Goal: Information Seeking & Learning: Understand process/instructions

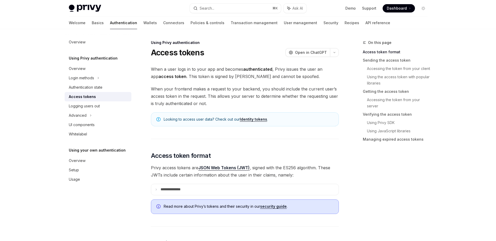
scroll to position [193, 0]
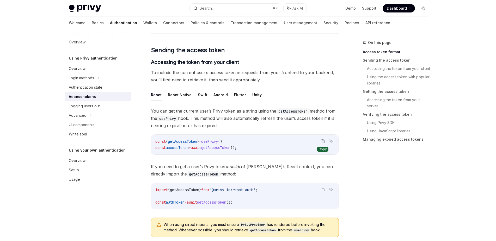
click at [322, 141] on icon "Copy the contents from the code block" at bounding box center [322, 141] width 4 height 4
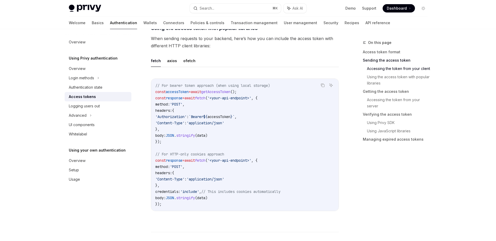
scroll to position [470, 0]
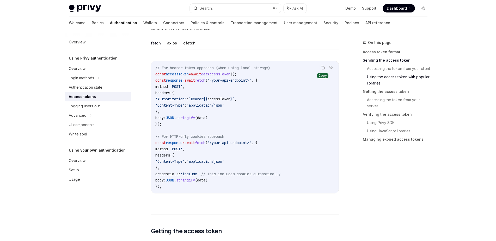
click at [322, 70] on button "Copy the contents from the code block" at bounding box center [322, 67] width 7 height 7
click at [173, 43] on button "axios" at bounding box center [172, 43] width 10 height 12
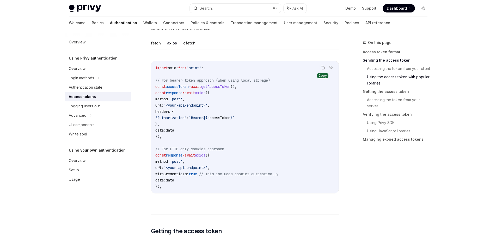
click at [320, 67] on icon "Copy the contents from the code block" at bounding box center [322, 68] width 4 height 4
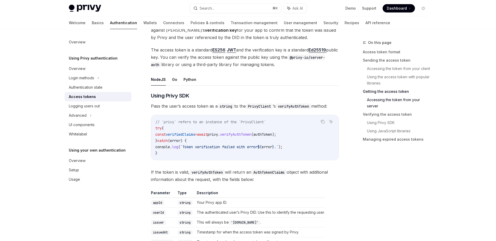
scroll to position [918, 0]
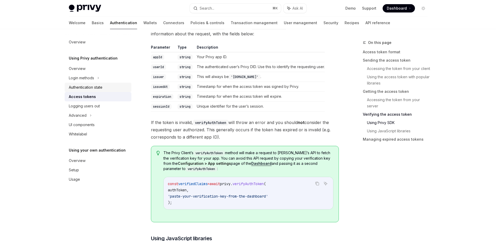
click at [88, 88] on div "Authentication state" at bounding box center [86, 87] width 34 height 6
type textarea "*"
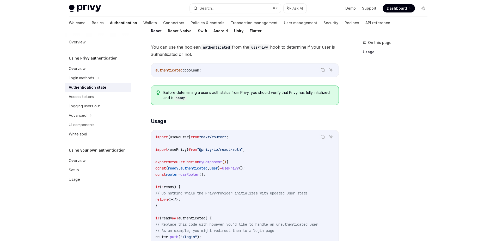
scroll to position [74, 0]
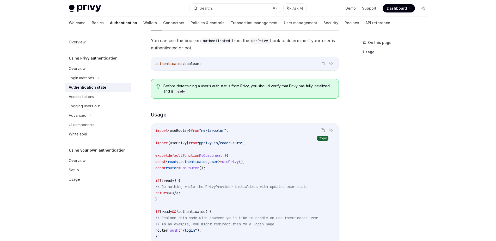
click at [322, 129] on icon "Copy the contents from the code block" at bounding box center [322, 130] width 3 height 2
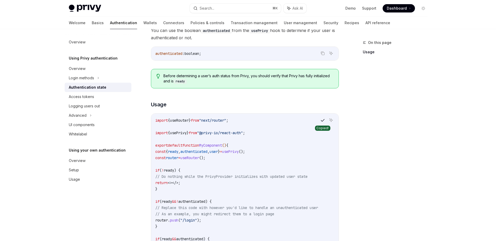
scroll to position [72, 0]
